Goal: Information Seeking & Learning: Learn about a topic

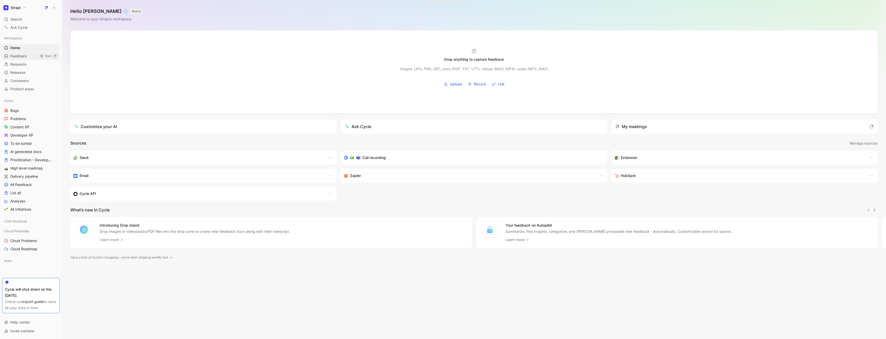
click at [17, 57] on span "Feedback" at bounding box center [18, 56] width 17 height 5
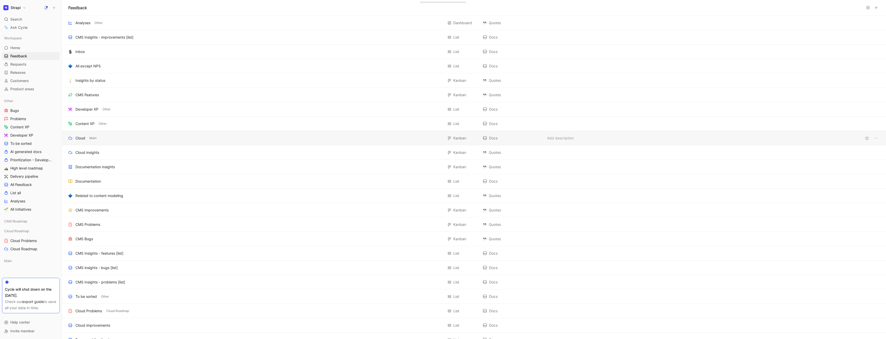
click at [190, 141] on div "Cloud Main" at bounding box center [255, 138] width 375 height 6
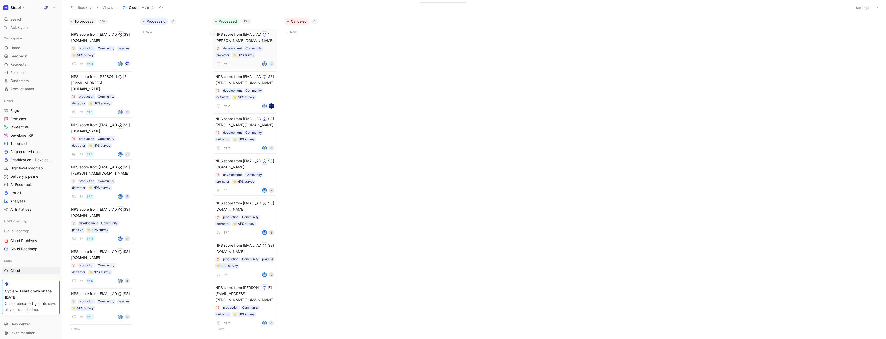
click at [243, 35] on span "NPS score from [EMAIL_ADDRESS][PERSON_NAME][DOMAIN_NAME]" at bounding box center [245, 37] width 60 height 12
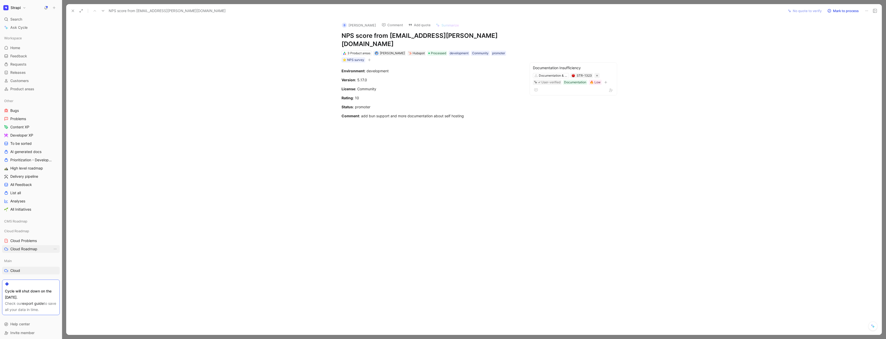
click at [23, 248] on span "Cloud Roadmap" at bounding box center [23, 249] width 27 height 5
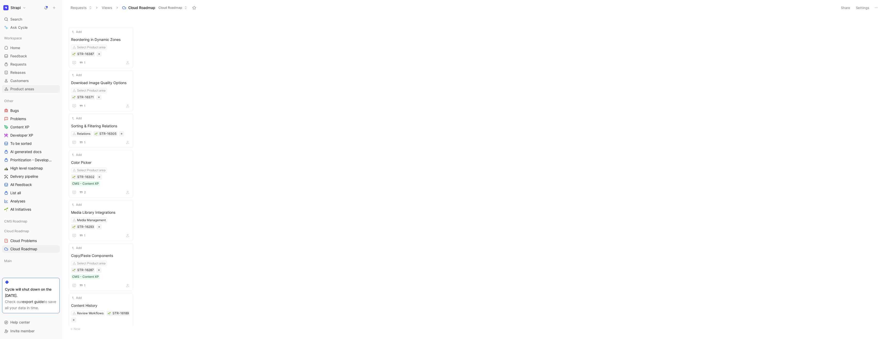
click at [22, 88] on span "Product areas" at bounding box center [22, 89] width 24 height 5
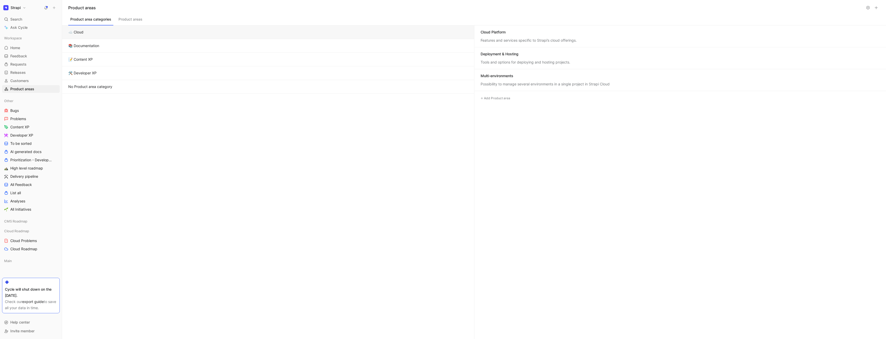
click at [171, 33] on button "☁️ Cloud" at bounding box center [268, 32] width 412 height 14
click at [527, 35] on div "Cloud Platform" at bounding box center [680, 33] width 399 height 6
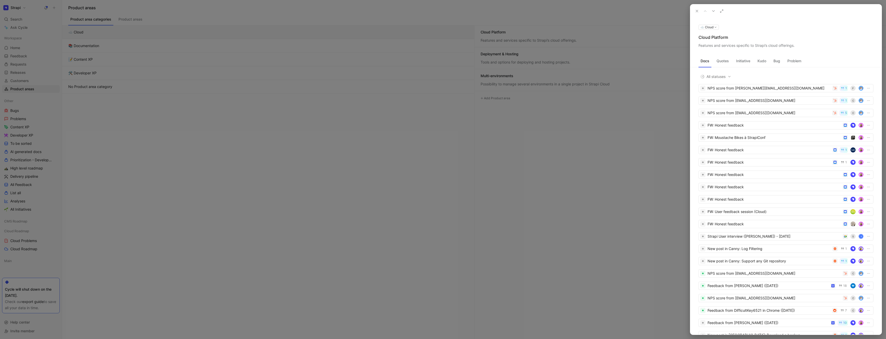
click at [726, 61] on button "Quotes" at bounding box center [723, 61] width 16 height 8
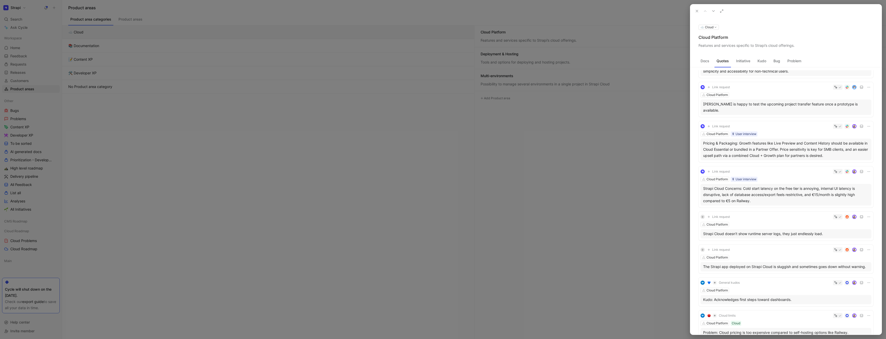
scroll to position [54, 0]
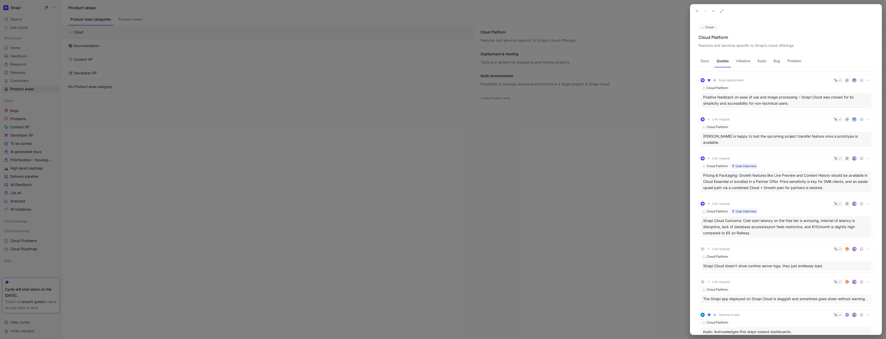
click at [247, 97] on div at bounding box center [443, 169] width 886 height 339
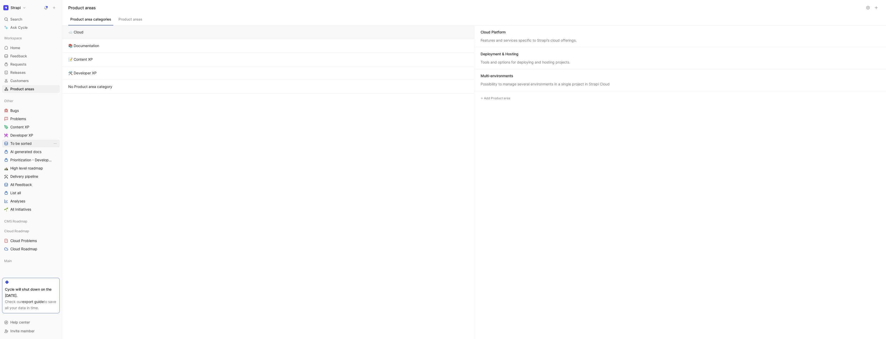
click at [24, 145] on span "To be sorted" at bounding box center [20, 143] width 21 height 5
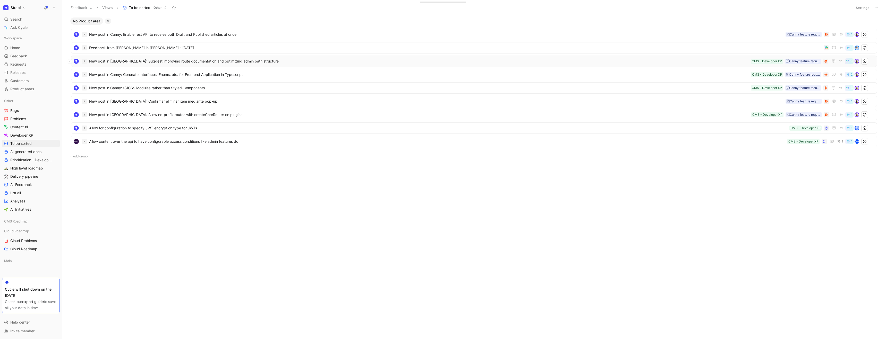
click at [125, 64] on span "New post in [GEOGRAPHIC_DATA]: Suggest improving route documentation and optimi…" at bounding box center [419, 61] width 660 height 6
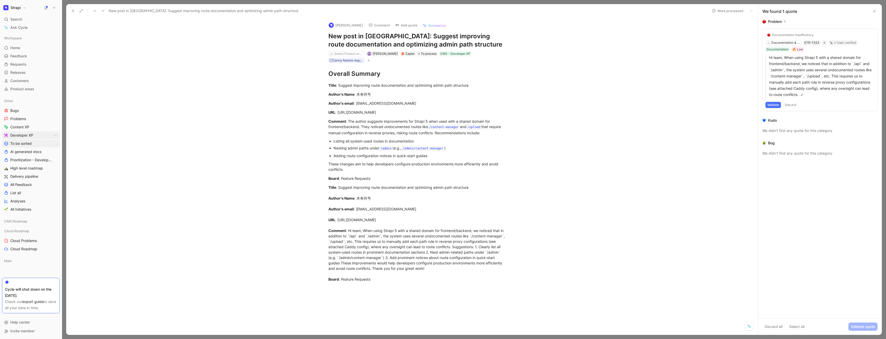
drag, startPoint x: 24, startPoint y: 134, endPoint x: 45, endPoint y: 134, distance: 20.1
click at [24, 134] on span "Developer XP" at bounding box center [21, 135] width 23 height 5
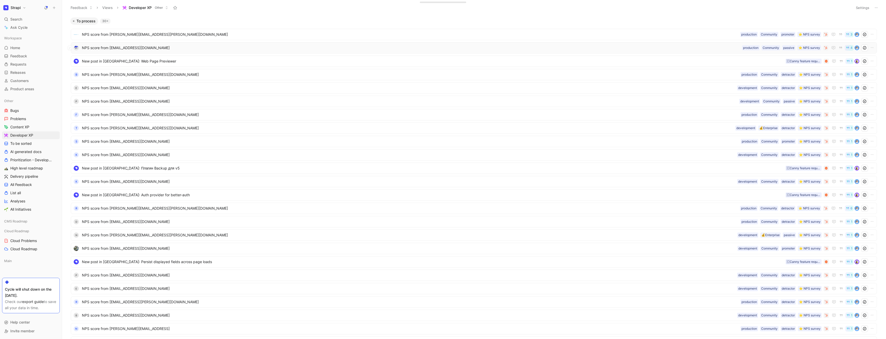
click at [177, 50] on span "NPS score from [EMAIL_ADDRESS][DOMAIN_NAME]" at bounding box center [411, 48] width 658 height 6
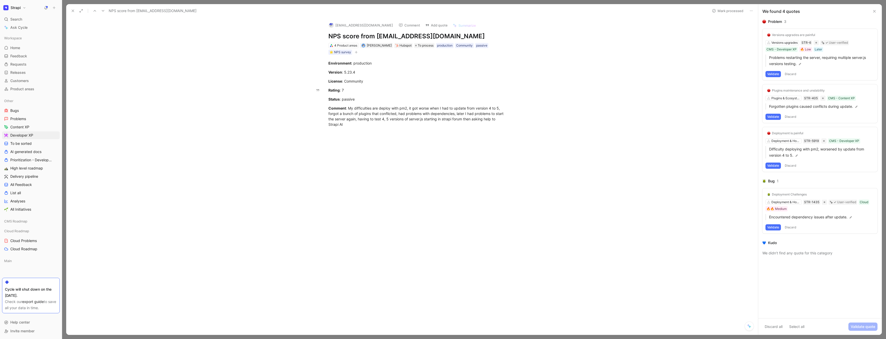
drag, startPoint x: 73, startPoint y: 10, endPoint x: 142, endPoint y: 97, distance: 110.4
click at [73, 10] on use at bounding box center [73, 11] width 2 height 2
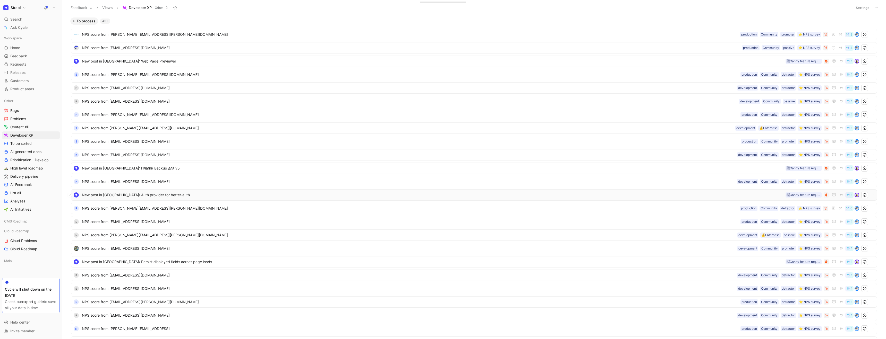
click at [255, 193] on span "New post in [GEOGRAPHIC_DATA]: Auth provider for better-auth" at bounding box center [433, 195] width 702 height 6
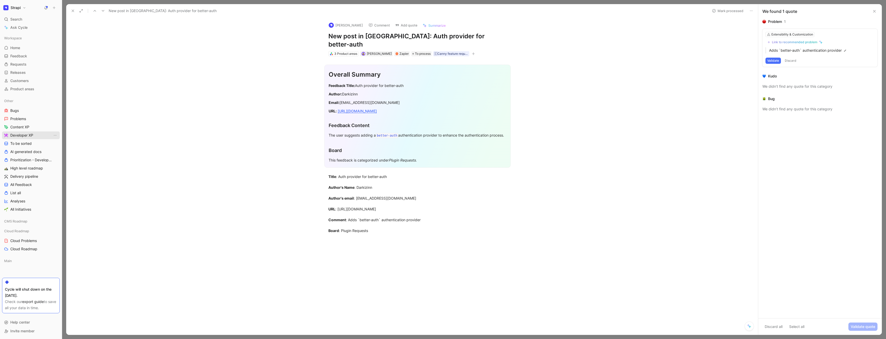
click at [24, 137] on span "Developer XP" at bounding box center [21, 135] width 23 height 5
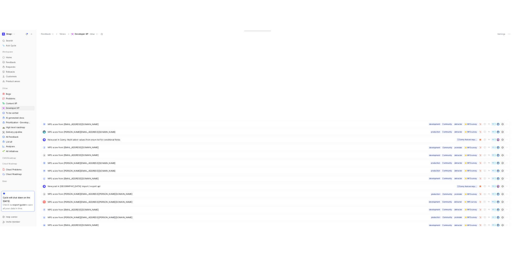
scroll to position [895, 0]
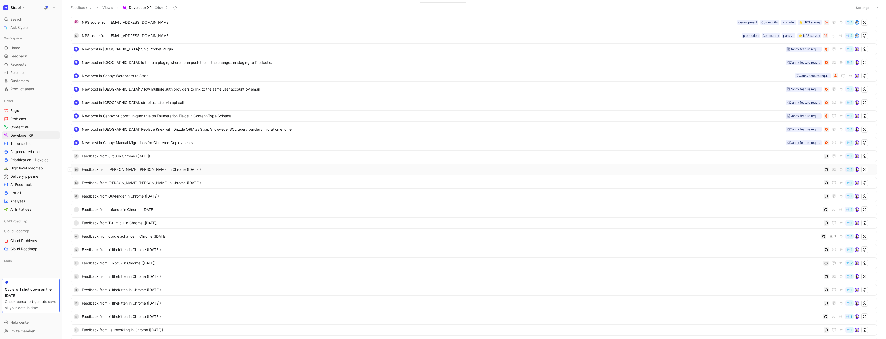
click at [228, 172] on span "Feedback from [PERSON_NAME] [PERSON_NAME] in Chrome ([DATE])" at bounding box center [452, 170] width 740 height 6
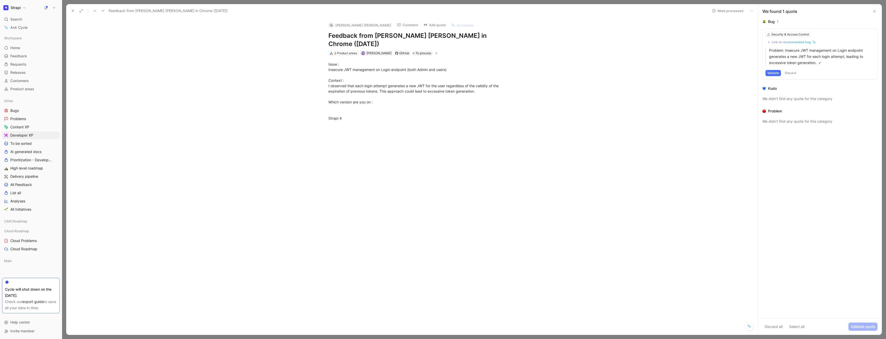
click at [873, 6] on div "We found 1 quote" at bounding box center [819, 11] width 123 height 14
click at [873, 9] on icon at bounding box center [874, 11] width 4 height 4
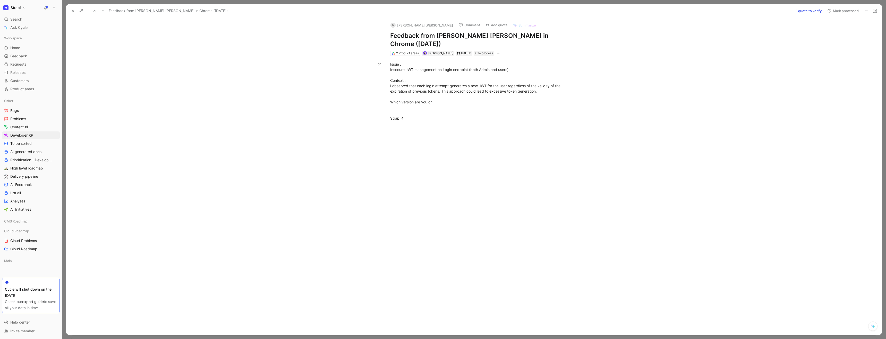
click at [359, 4] on div "Feedback from [PERSON_NAME] [PERSON_NAME] in Chrome ([DATE]) 1 quote to verify …" at bounding box center [473, 11] width 815 height 14
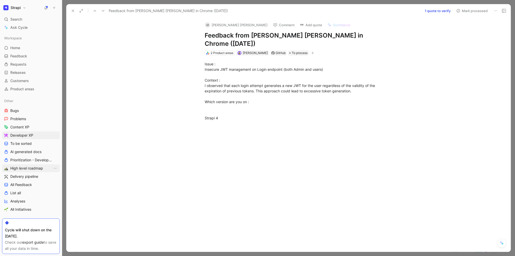
click at [37, 166] on span "High level roadmap" at bounding box center [26, 168] width 33 height 5
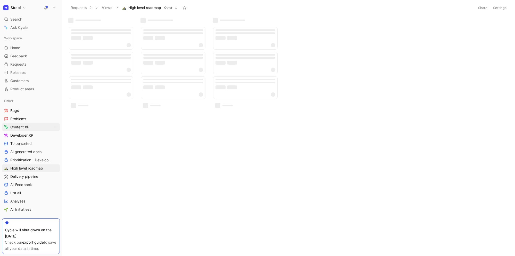
click at [25, 126] on span "Content XP" at bounding box center [19, 127] width 19 height 5
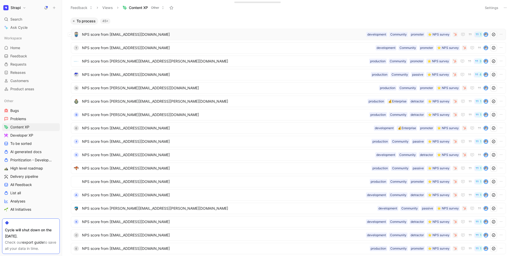
click at [141, 32] on span "NPS score from [EMAIL_ADDRESS][DOMAIN_NAME]" at bounding box center [223, 34] width 282 height 6
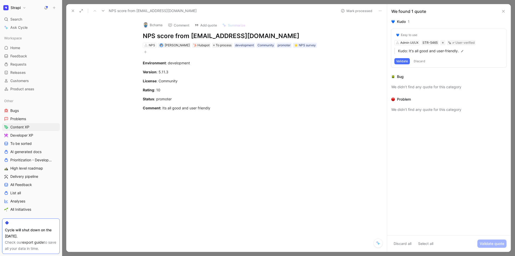
click at [72, 10] on icon at bounding box center [73, 11] width 4 height 4
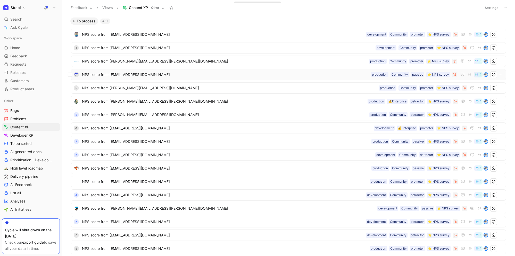
click at [179, 75] on span "NPS score from [EMAIL_ADDRESS][DOMAIN_NAME]" at bounding box center [225, 75] width 287 height 6
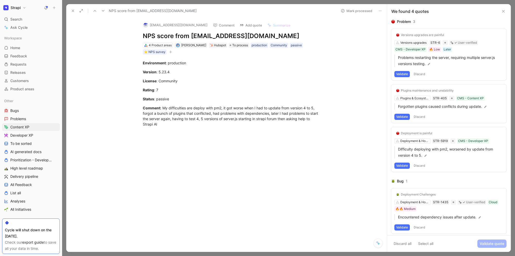
click at [512, 20] on div at bounding box center [288, 128] width 453 height 256
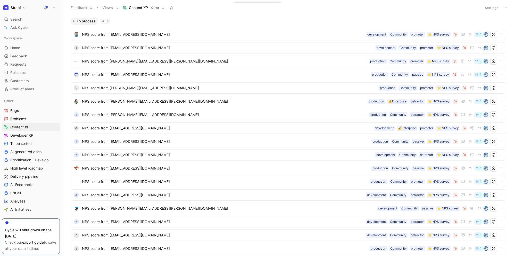
click at [150, 8] on button "Content XP Other" at bounding box center [143, 8] width 46 height 8
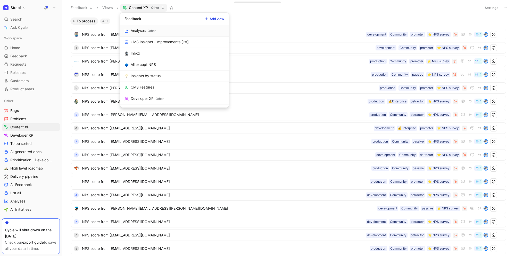
click at [150, 29] on div "Other" at bounding box center [152, 30] width 8 height 5
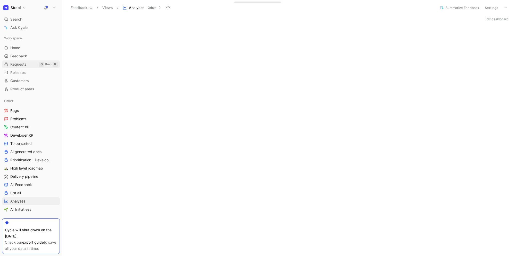
drag, startPoint x: 31, startPoint y: 71, endPoint x: 30, endPoint y: 67, distance: 4.2
click at [31, 71] on link "Releases G then L" at bounding box center [31, 73] width 58 height 8
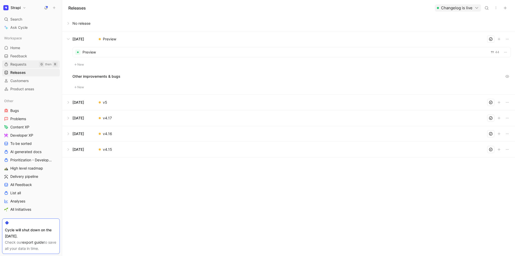
click at [29, 64] on link "Requests G then R" at bounding box center [31, 65] width 58 height 8
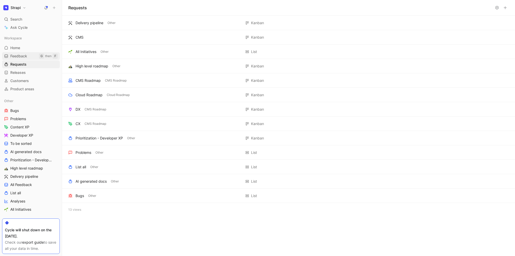
click at [28, 56] on link "Feedback G then F" at bounding box center [31, 56] width 58 height 8
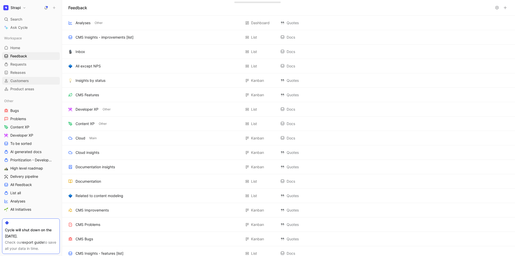
click at [25, 82] on span "Customers" at bounding box center [19, 80] width 19 height 5
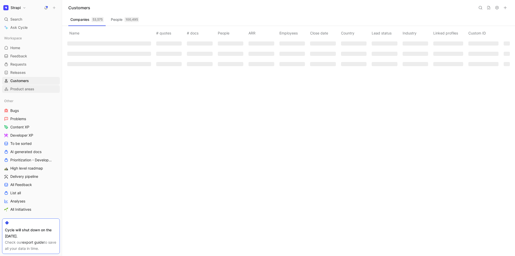
click at [22, 89] on span "Product areas" at bounding box center [22, 89] width 24 height 5
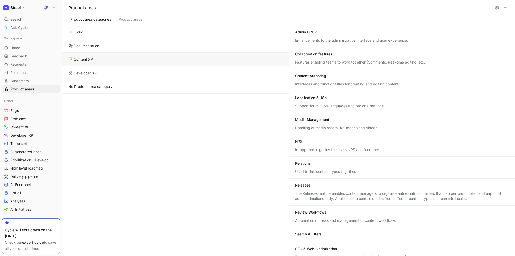
click at [124, 59] on button "📝 Content XP" at bounding box center [175, 60] width 226 height 14
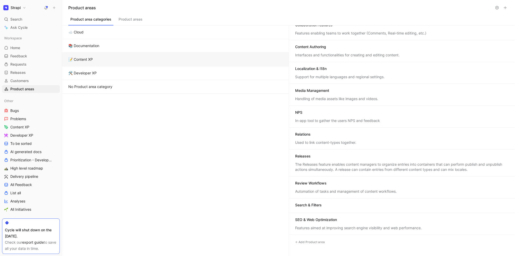
scroll to position [64, 0]
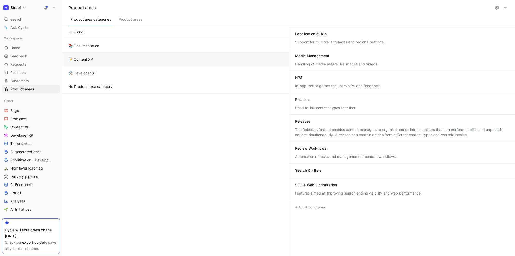
click at [411, 132] on div "The Releases feature enables content managers to organize entries into containe…" at bounding box center [402, 132] width 214 height 10
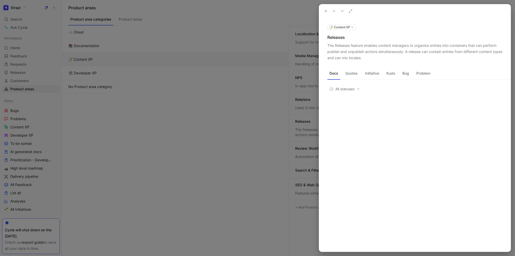
click at [253, 48] on div at bounding box center [257, 128] width 515 height 256
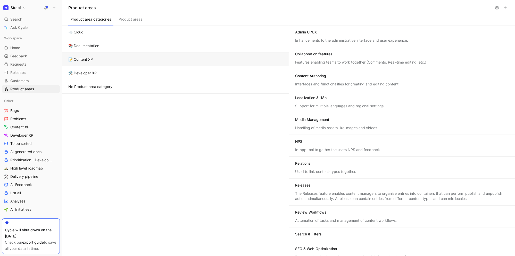
click at [137, 20] on button "Product areas" at bounding box center [130, 21] width 28 height 10
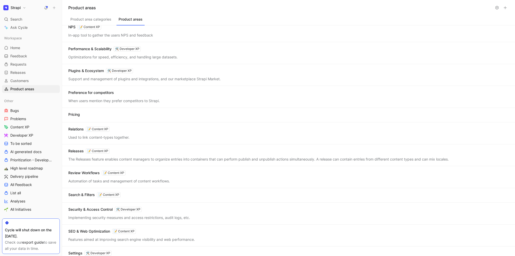
scroll to position [497, 0]
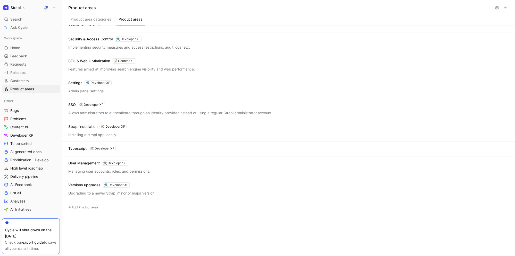
click at [161, 83] on div "Settings 🛠️ Developer XP" at bounding box center [288, 83] width 440 height 6
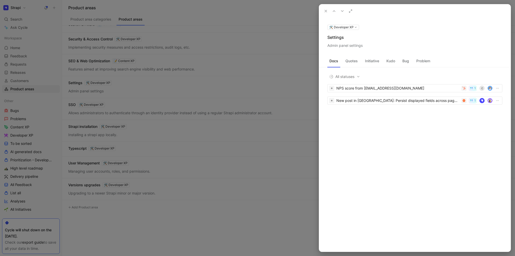
click at [350, 61] on button "Quotes" at bounding box center [351, 61] width 16 height 8
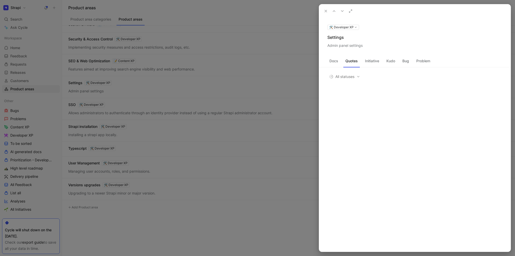
click at [81, 21] on div at bounding box center [257, 128] width 515 height 256
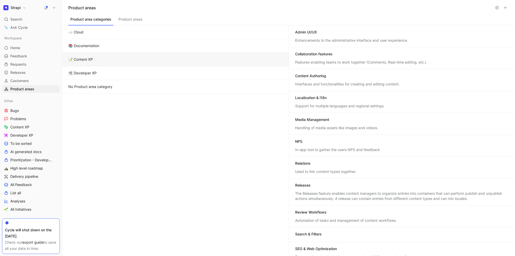
click at [81, 19] on button "Product area categories" at bounding box center [90, 21] width 45 height 10
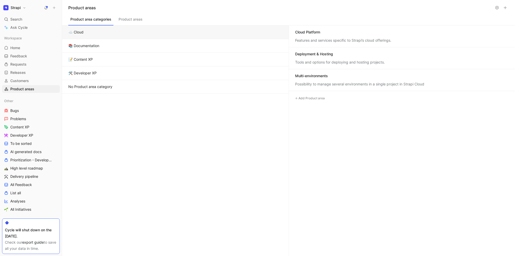
click at [95, 31] on button "☁️ Cloud" at bounding box center [175, 32] width 226 height 14
click at [311, 30] on div "Cloud Platform" at bounding box center [307, 32] width 25 height 5
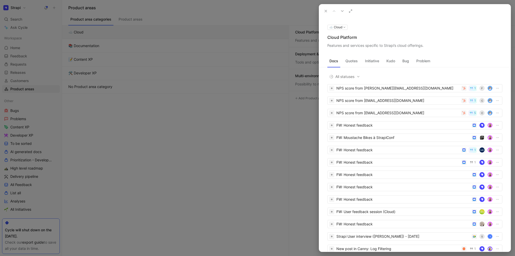
click at [305, 55] on div at bounding box center [257, 128] width 515 height 256
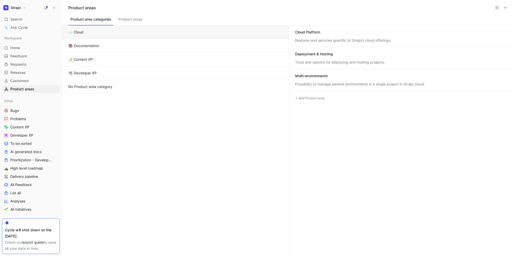
click at [308, 57] on div "Deployment & Hosting" at bounding box center [402, 55] width 214 height 6
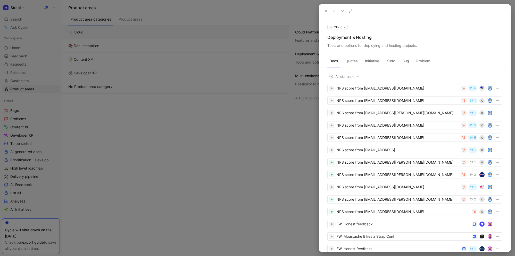
click at [308, 39] on div at bounding box center [257, 128] width 515 height 256
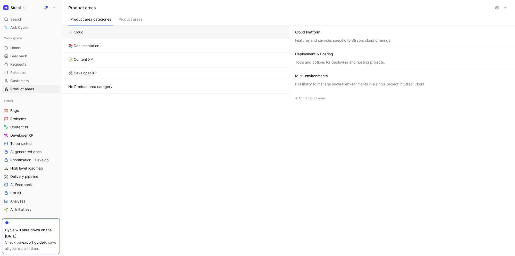
click at [307, 37] on div "Cloud Platform Features and services specific to Strapi’s cloud offerings." at bounding box center [402, 36] width 226 height 22
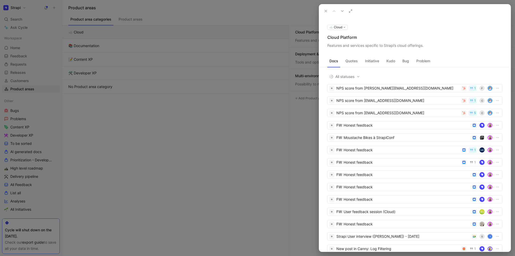
click at [353, 62] on button "Quotes" at bounding box center [351, 61] width 16 height 8
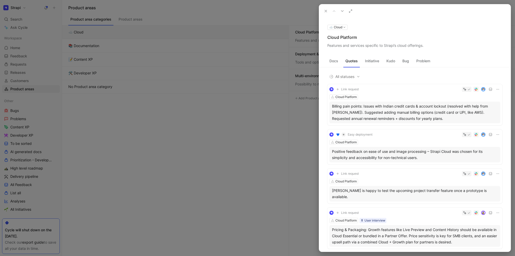
click at [177, 76] on div at bounding box center [257, 128] width 515 height 256
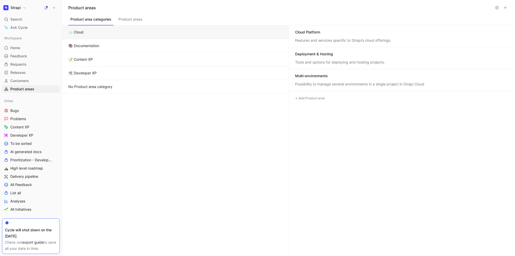
click at [169, 61] on button "📝 Content XP" at bounding box center [175, 60] width 226 height 14
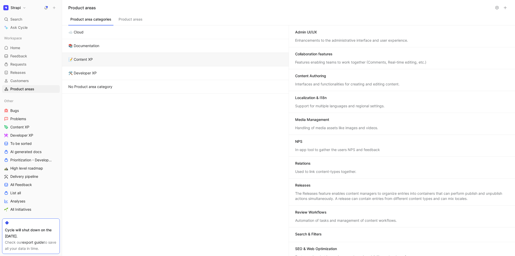
click at [346, 125] on div "Handling of media assets like images and videos." at bounding box center [402, 127] width 214 height 5
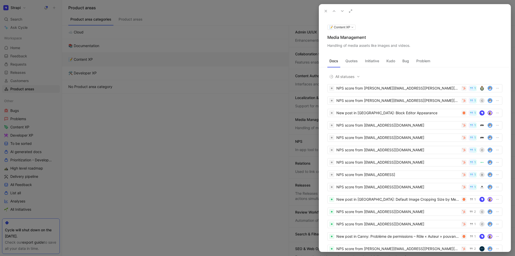
drag, startPoint x: 352, startPoint y: 63, endPoint x: 233, endPoint y: 127, distance: 135.7
click at [353, 63] on button "Quotes" at bounding box center [351, 61] width 16 height 8
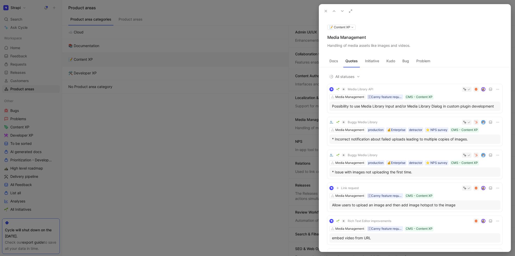
click at [9, 84] on div at bounding box center [257, 128] width 515 height 256
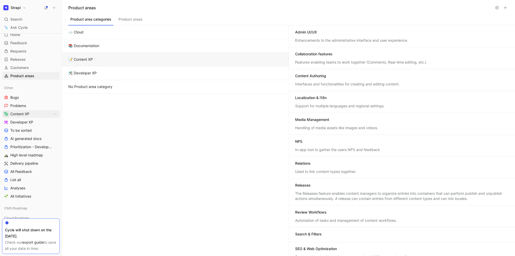
scroll to position [20, 0]
click at [14, 90] on span "Bugs" at bounding box center [14, 91] width 8 height 5
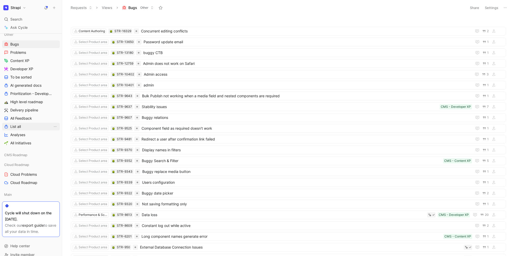
scroll to position [73, 0]
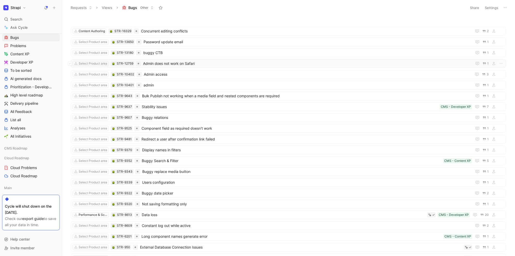
click at [228, 65] on span "Admin does not work on Safari" at bounding box center [306, 64] width 327 height 6
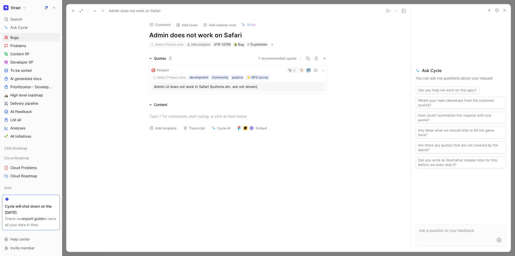
click at [504, 11] on icon "button" at bounding box center [504, 10] width 4 height 4
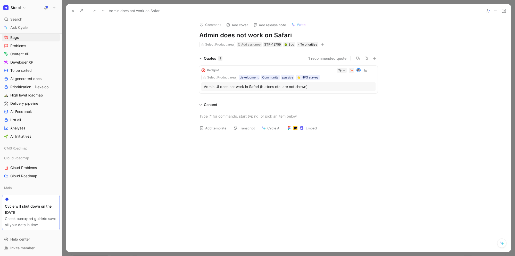
drag, startPoint x: 74, startPoint y: 13, endPoint x: 79, endPoint y: 15, distance: 5.4
click at [74, 13] on icon at bounding box center [73, 11] width 4 height 4
